Goal: Task Accomplishment & Management: Manage account settings

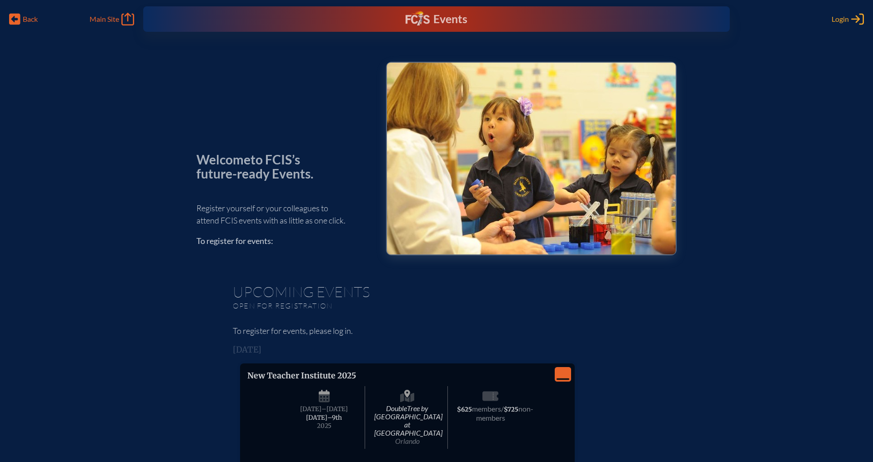
click at [813, 17] on span "Login" at bounding box center [839, 19] width 17 height 9
click at [443, 21] on div "Events" at bounding box center [435, 19] width 61 height 16
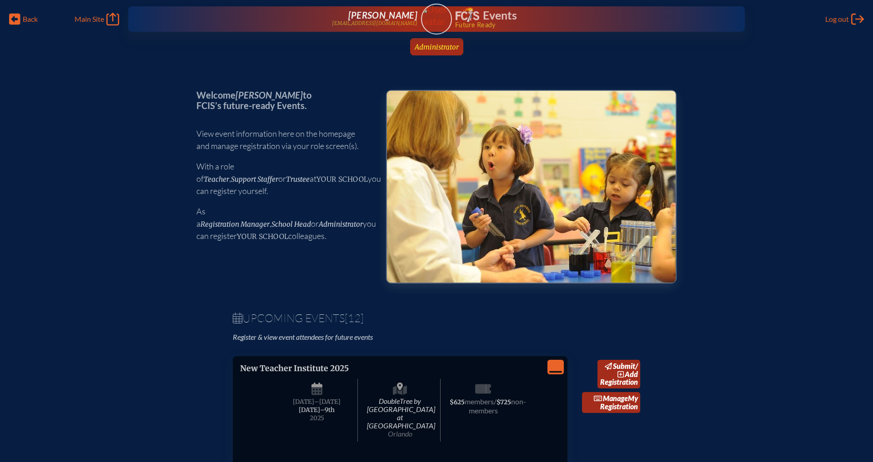
click at [440, 48] on span "Administrator" at bounding box center [437, 47] width 44 height 9
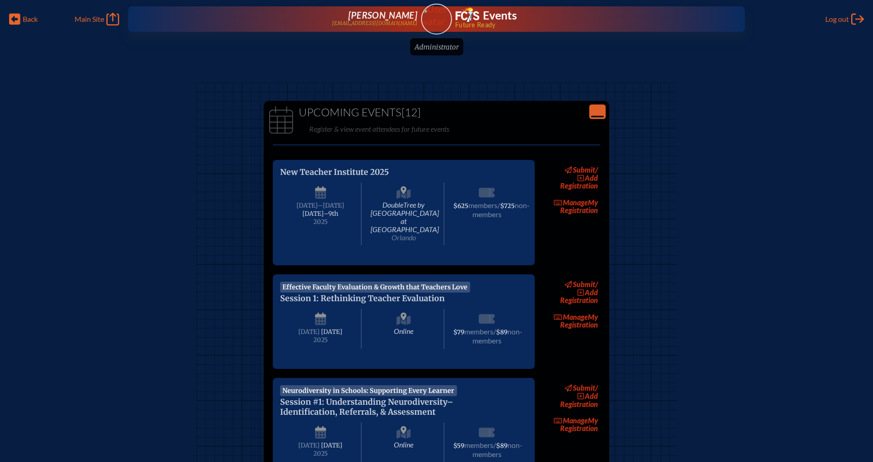
click at [602, 115] on icon "Close Console" at bounding box center [597, 111] width 13 height 13
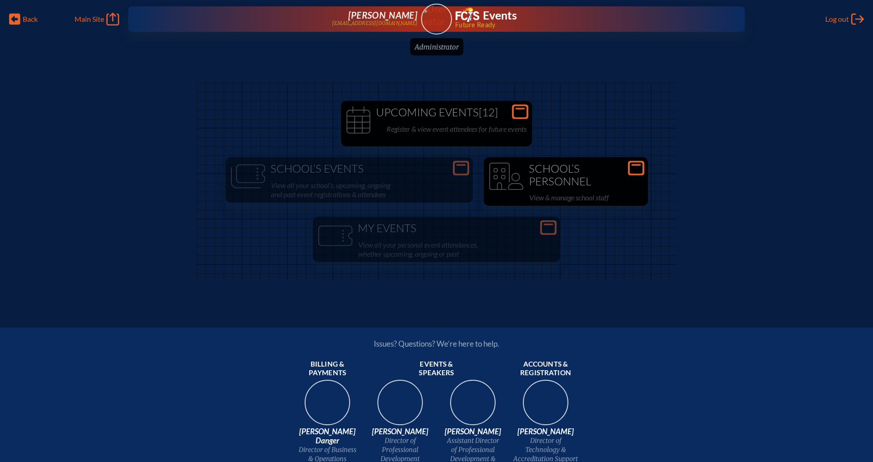
click at [594, 167] on h1 "School’s Personnel" at bounding box center [565, 175] width 157 height 25
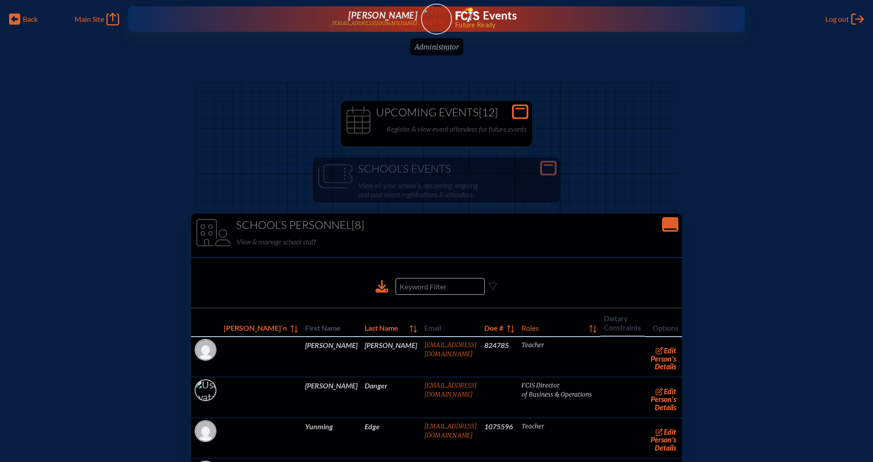
click at [480, 126] on p "Register & view event attendees for future events" at bounding box center [456, 129] width 140 height 13
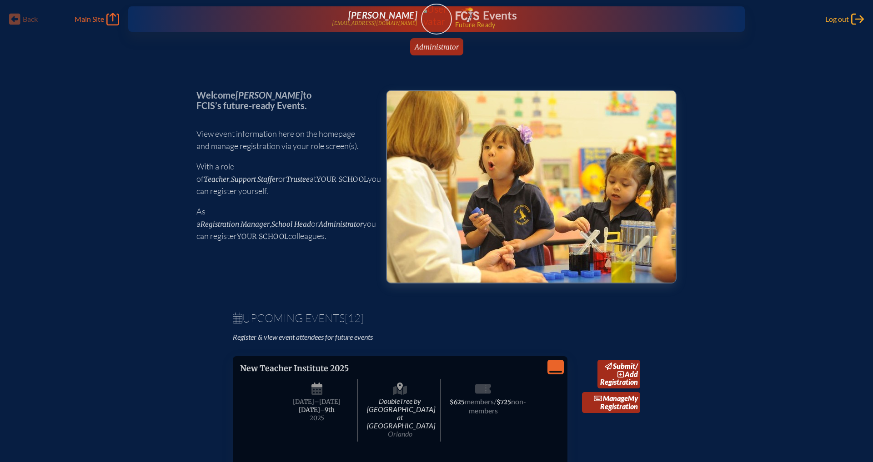
click at [835, 18] on span "Log out" at bounding box center [837, 19] width 24 height 9
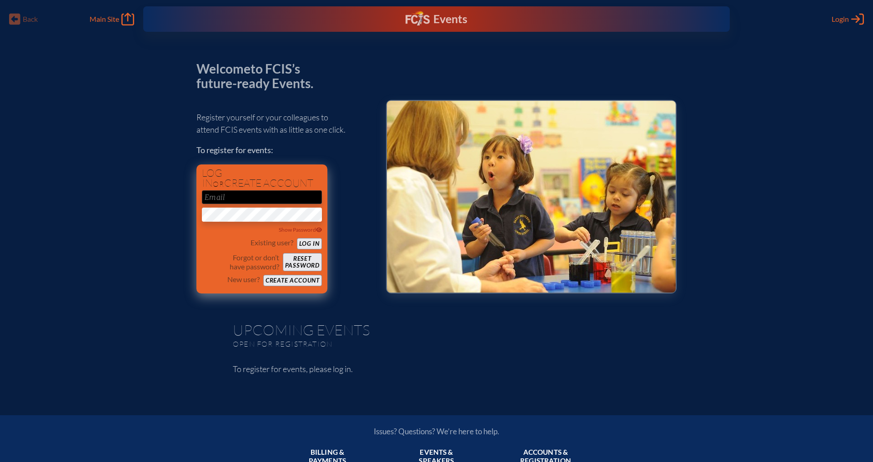
type input "[EMAIL_ADDRESS][DOMAIN_NAME]"
click at [311, 245] on button "Log in" at bounding box center [309, 243] width 25 height 11
